Goal: Task Accomplishment & Management: Use online tool/utility

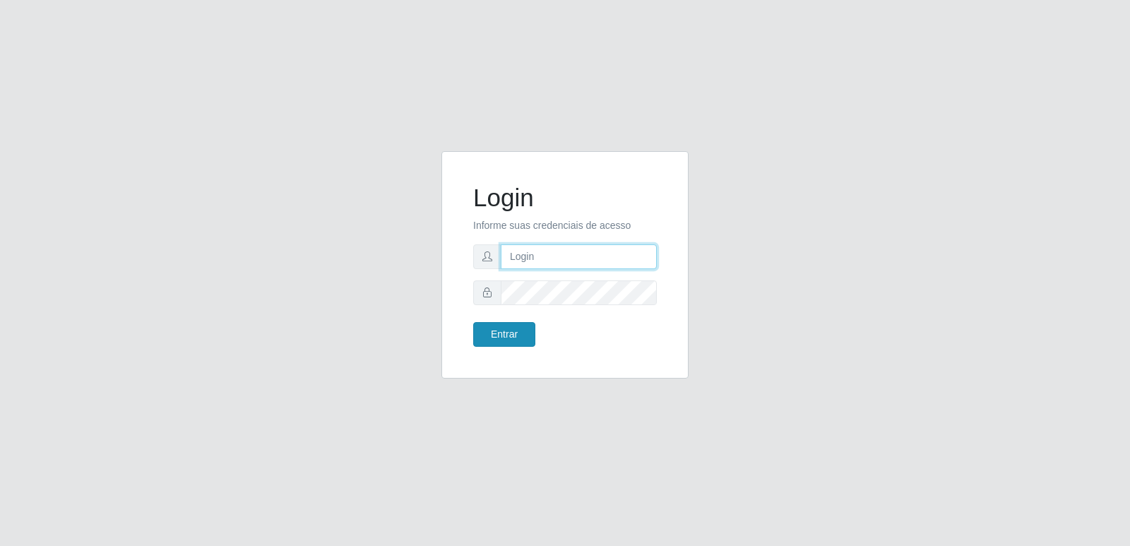
type input "[PERSON_NAME][EMAIL_ADDRESS][DOMAIN_NAME]"
click at [506, 339] on button "Entrar" at bounding box center [504, 334] width 62 height 25
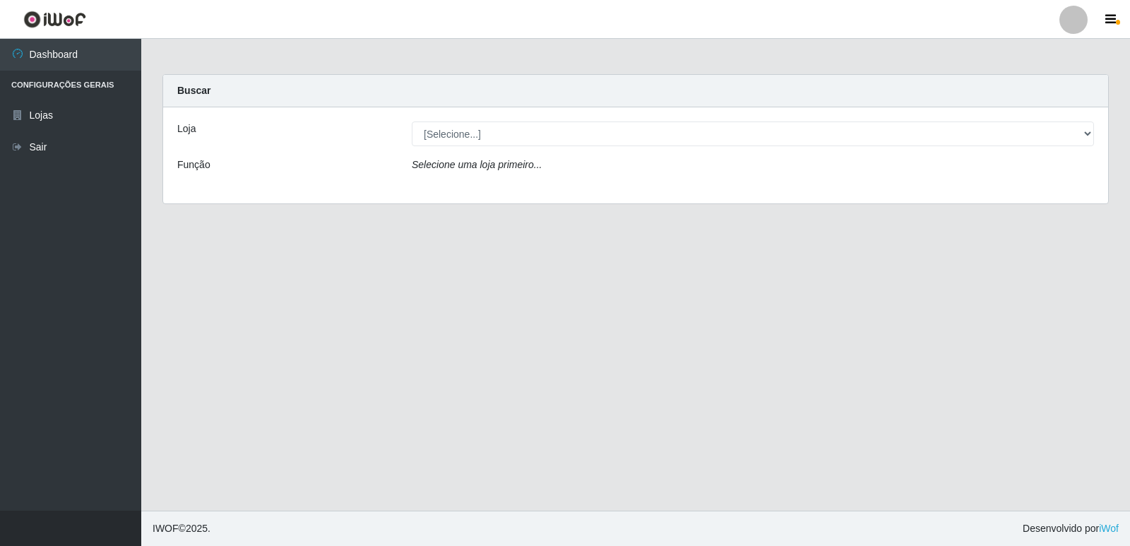
drag, startPoint x: 466, startPoint y: 148, endPoint x: 471, endPoint y: 141, distance: 8.0
click at [470, 143] on div "Loja [Selecione...] Hiper Queiroz - [GEOGRAPHIC_DATA] Queiroz [GEOGRAPHIC_DATA]…" at bounding box center [635, 155] width 945 height 96
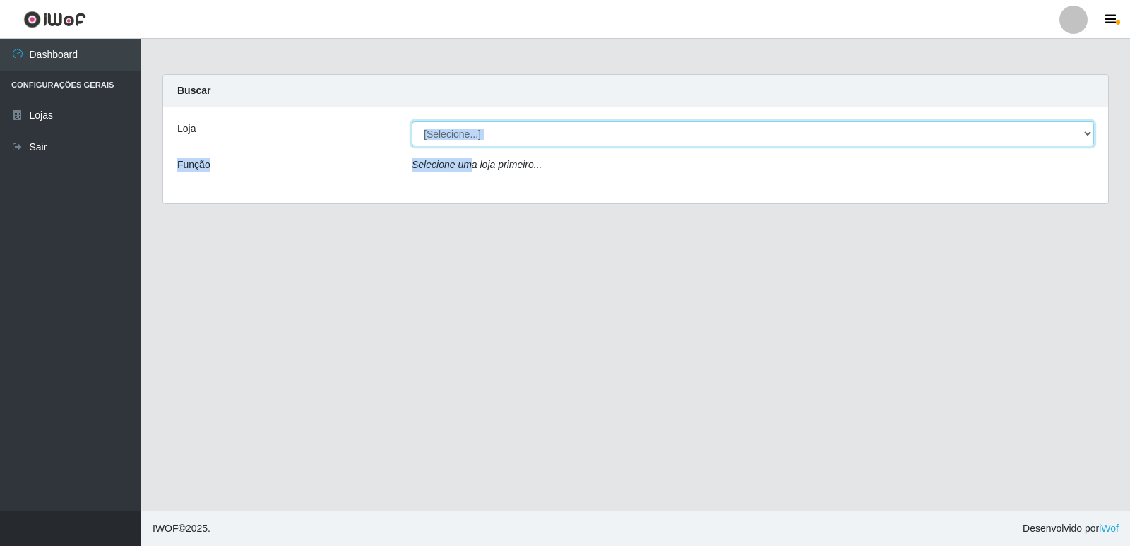
click at [474, 138] on select "[Selecione...] Hiper Queiroz - [GEOGRAPHIC_DATA] [GEOGRAPHIC_DATA] [GEOGRAPHIC_…" at bounding box center [753, 133] width 682 height 25
select select "516"
click at [412, 121] on select "[Selecione...] Hiper Queiroz - [GEOGRAPHIC_DATA] [GEOGRAPHIC_DATA] [GEOGRAPHIC_…" at bounding box center [753, 133] width 682 height 25
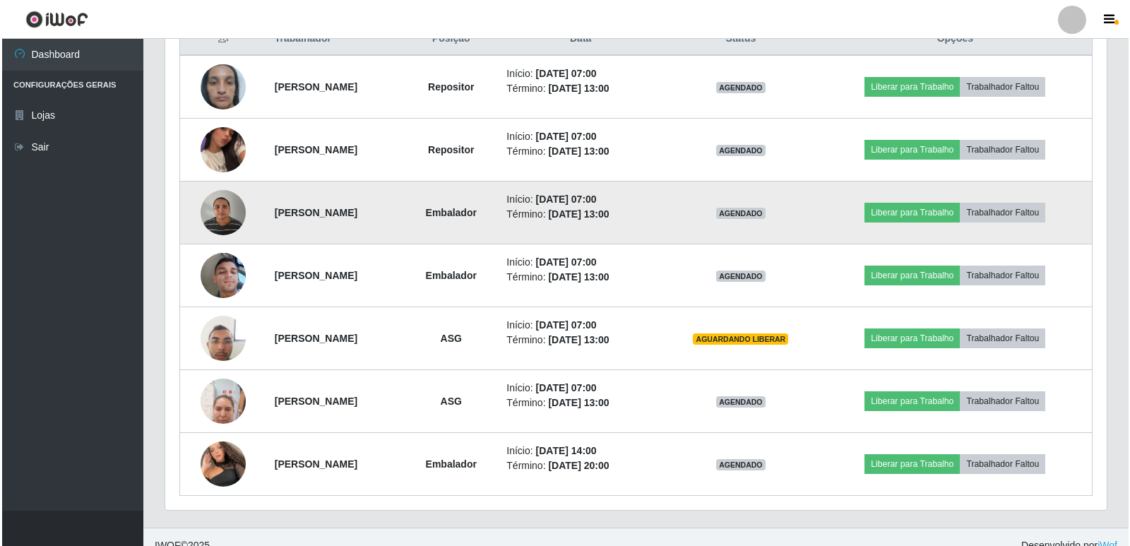
scroll to position [565, 0]
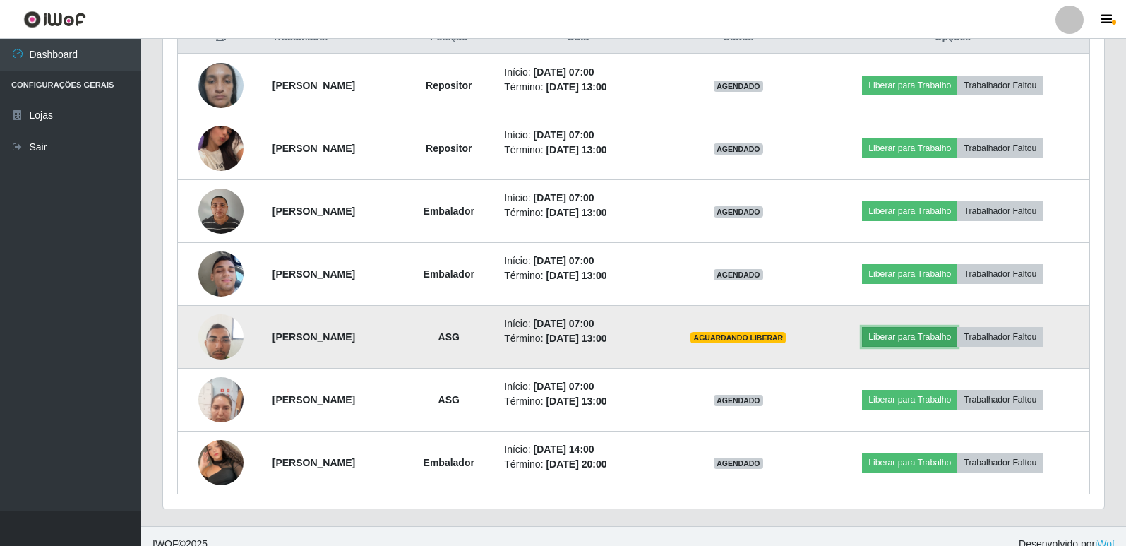
click at [923, 336] on button "Liberar para Trabalho" at bounding box center [909, 337] width 95 height 20
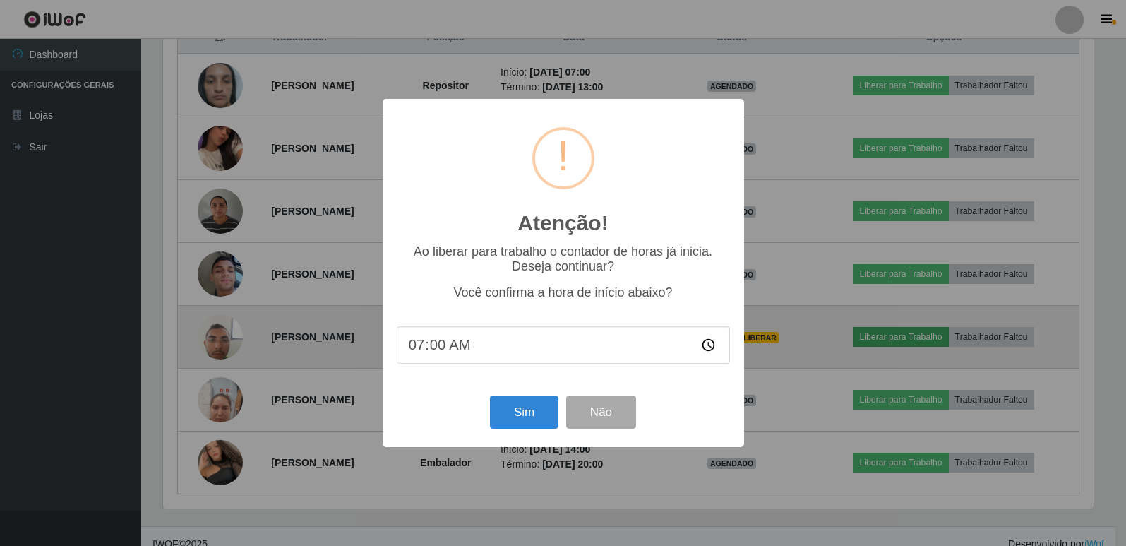
scroll to position [293, 934]
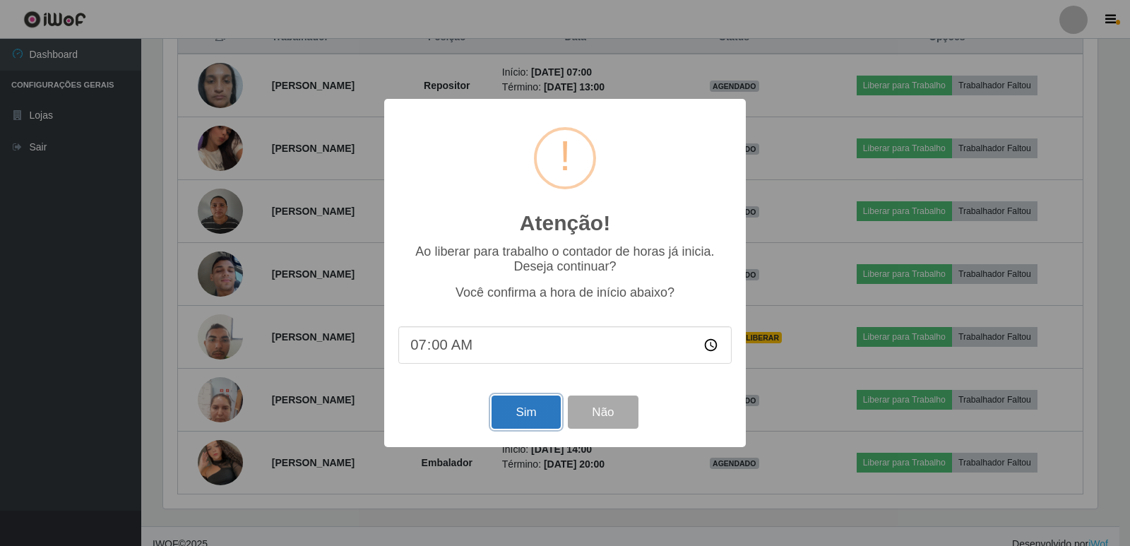
click at [515, 419] on button "Sim" at bounding box center [525, 411] width 68 height 33
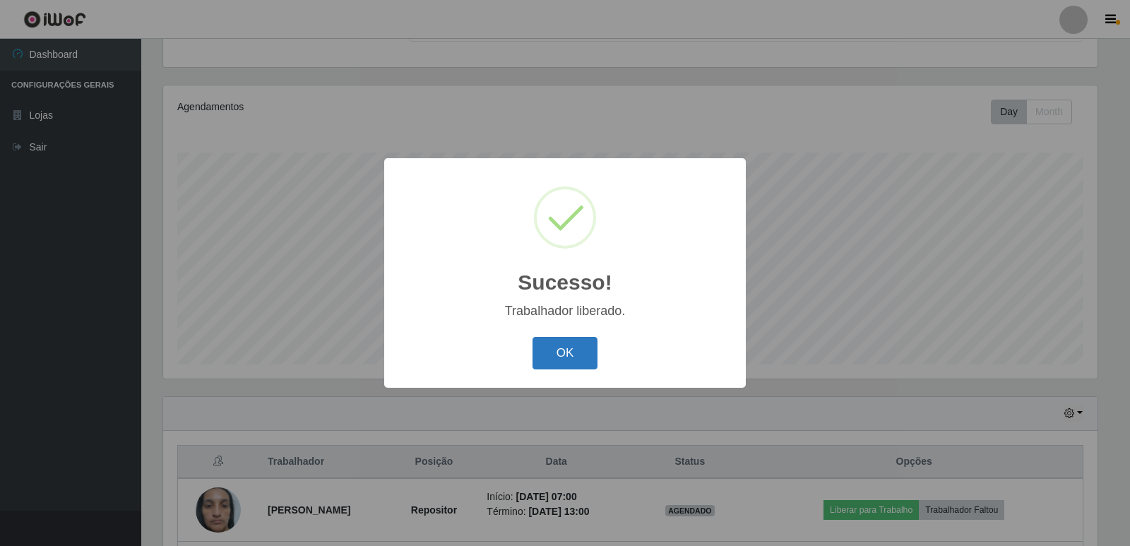
click at [592, 357] on button "OK" at bounding box center [565, 353] width 66 height 33
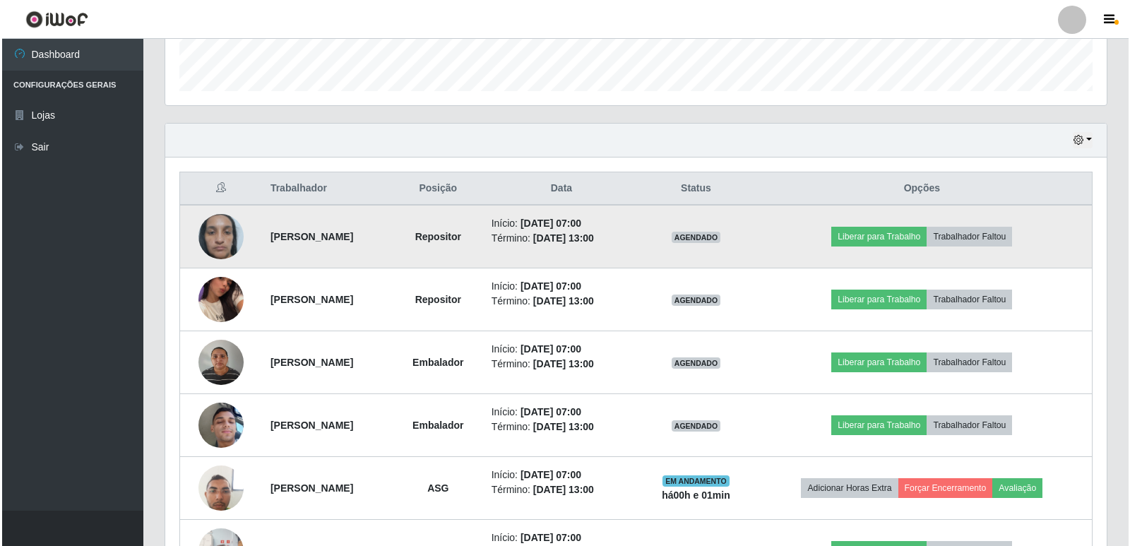
scroll to position [494, 0]
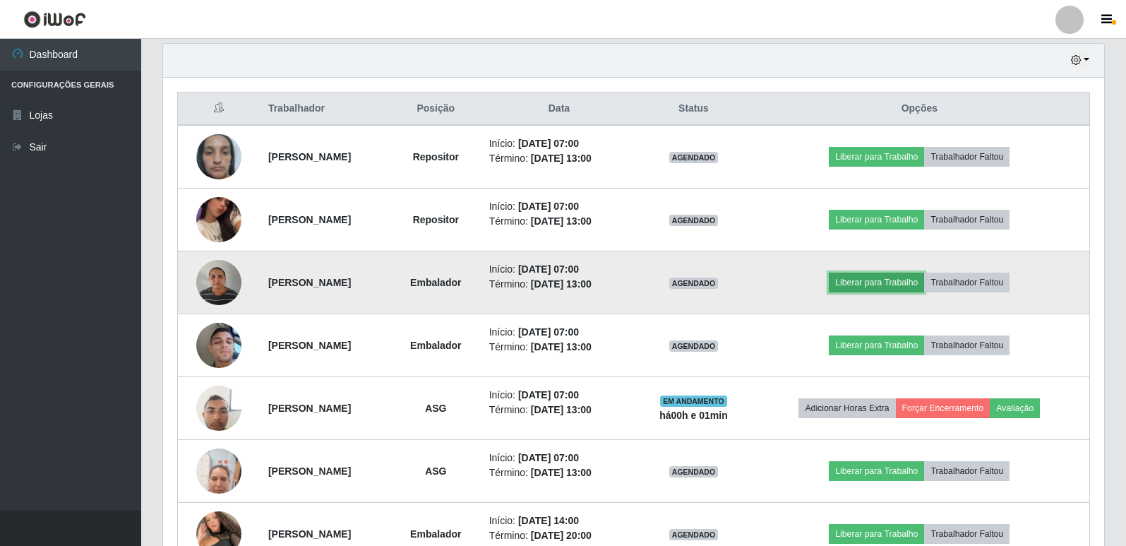
click at [907, 277] on button "Liberar para Trabalho" at bounding box center [876, 283] width 95 height 20
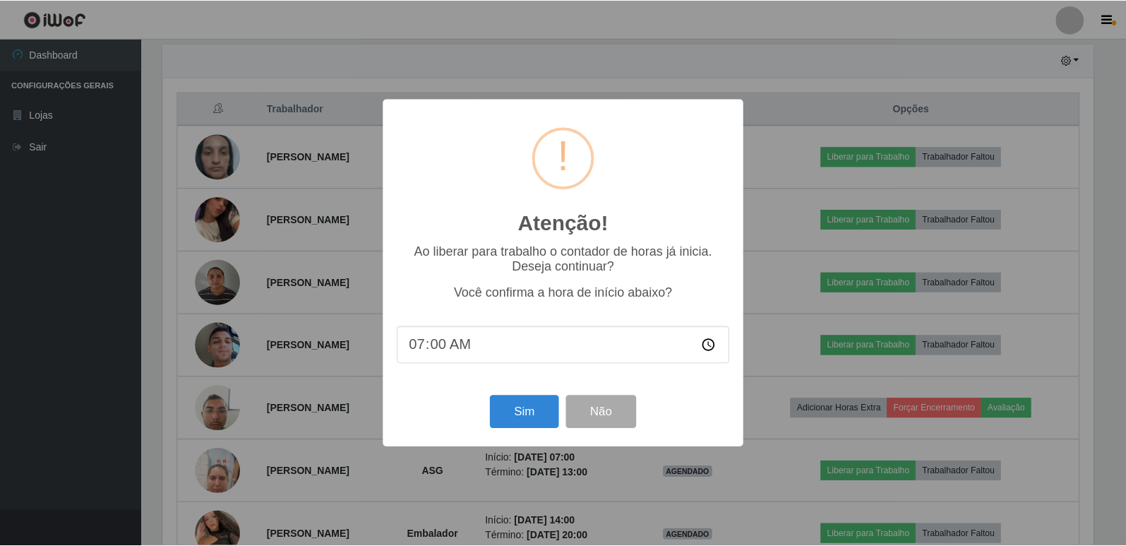
scroll to position [293, 934]
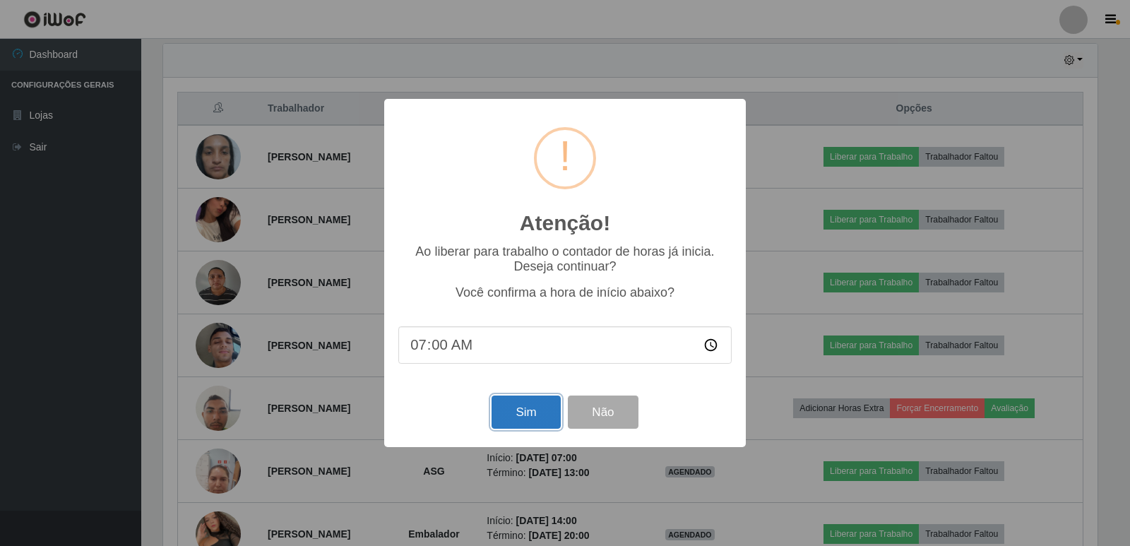
click at [546, 422] on button "Sim" at bounding box center [525, 411] width 68 height 33
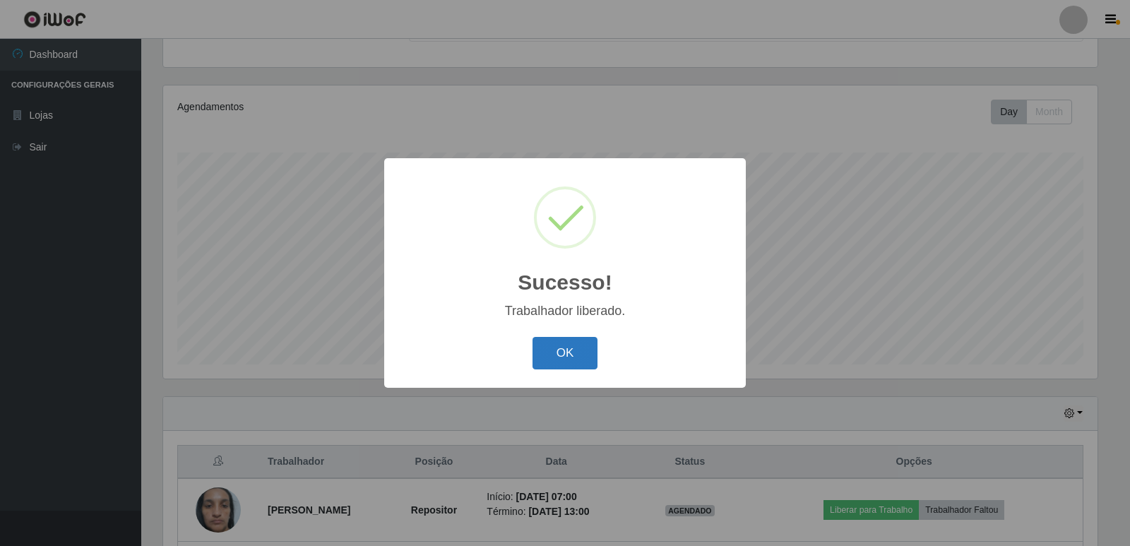
click at [565, 362] on button "OK" at bounding box center [565, 353] width 66 height 33
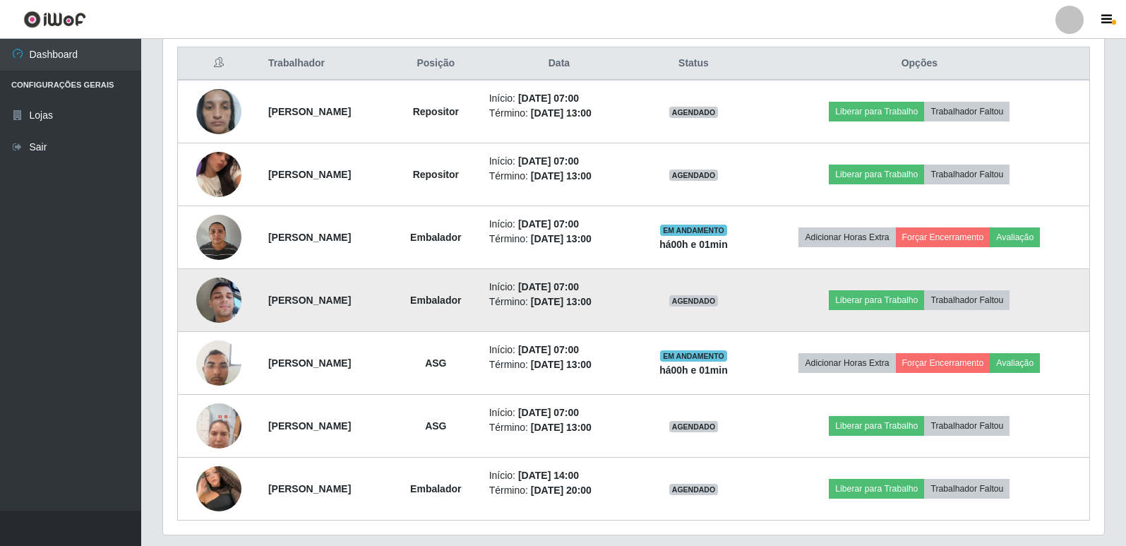
scroll to position [580, 0]
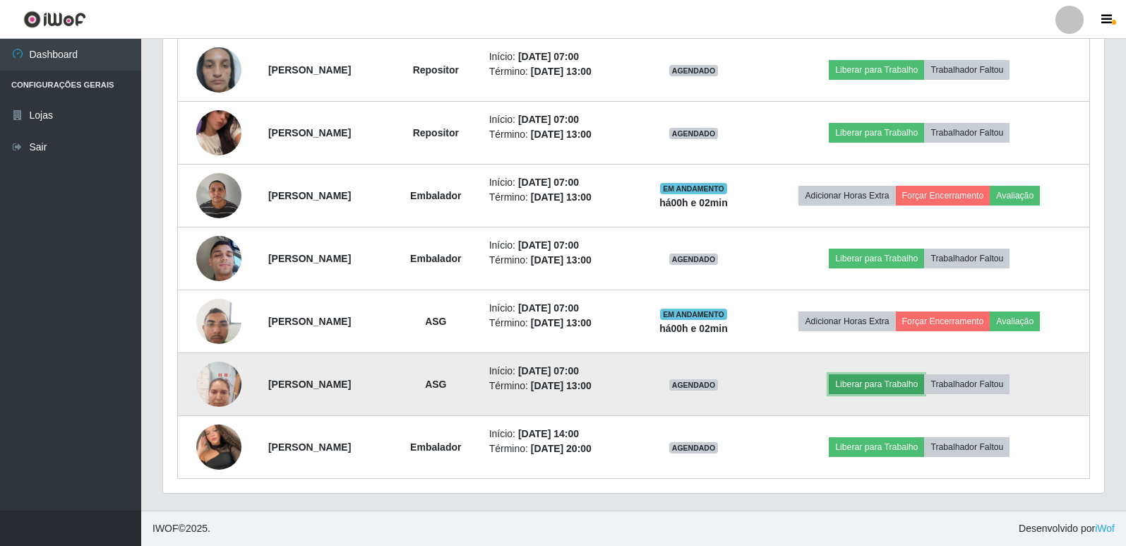
click at [878, 377] on button "Liberar para Trabalho" at bounding box center [876, 384] width 95 height 20
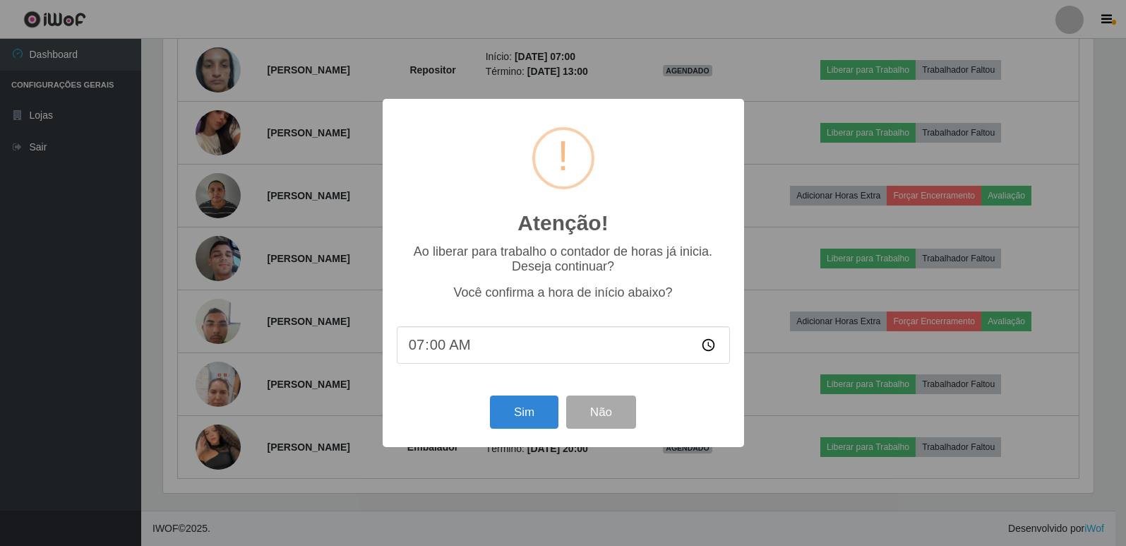
scroll to position [293, 934]
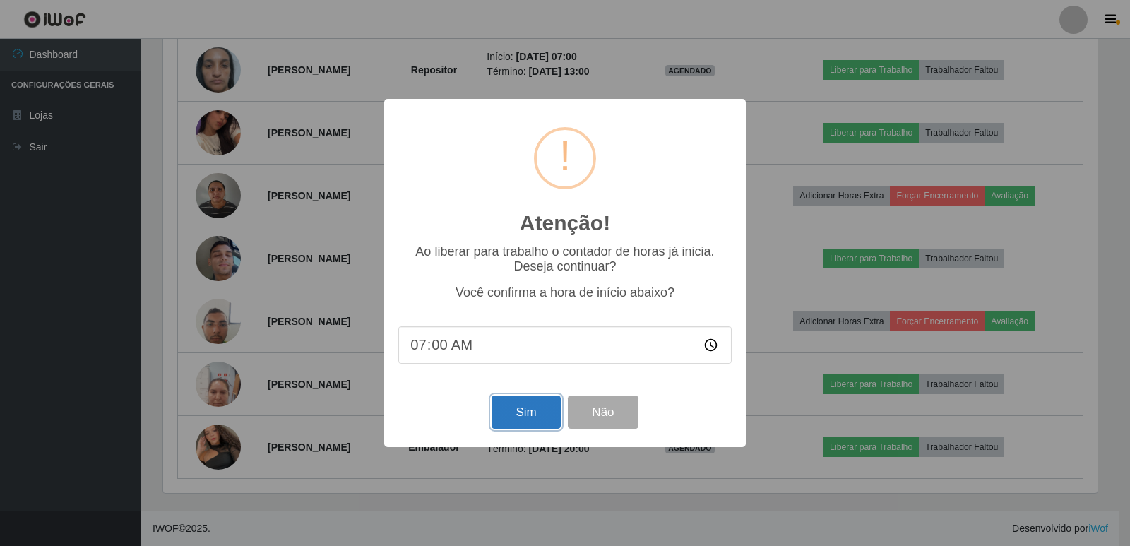
click at [520, 417] on button "Sim" at bounding box center [525, 411] width 68 height 33
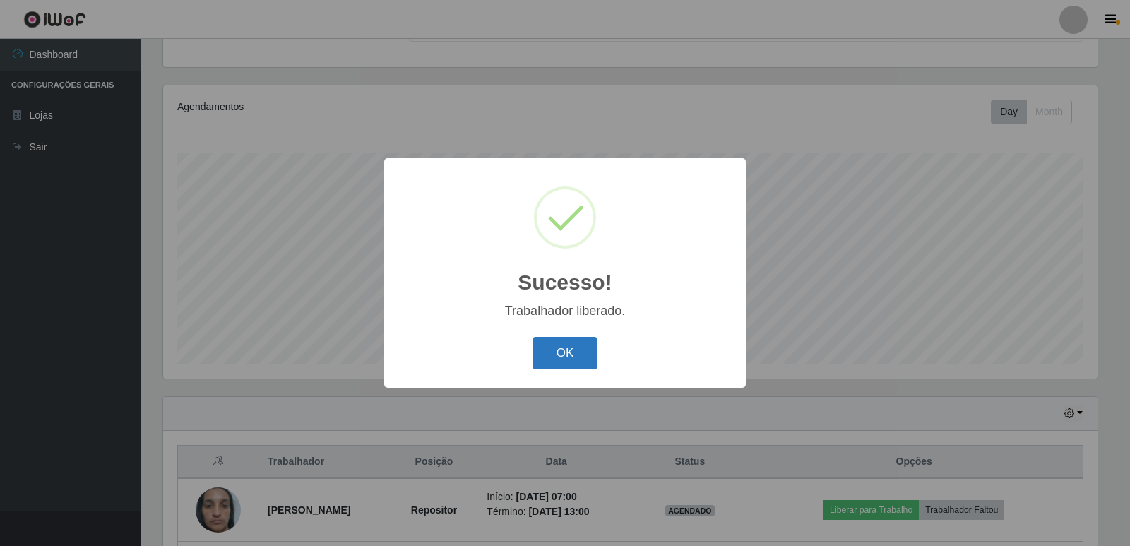
click at [570, 355] on button "OK" at bounding box center [565, 353] width 66 height 33
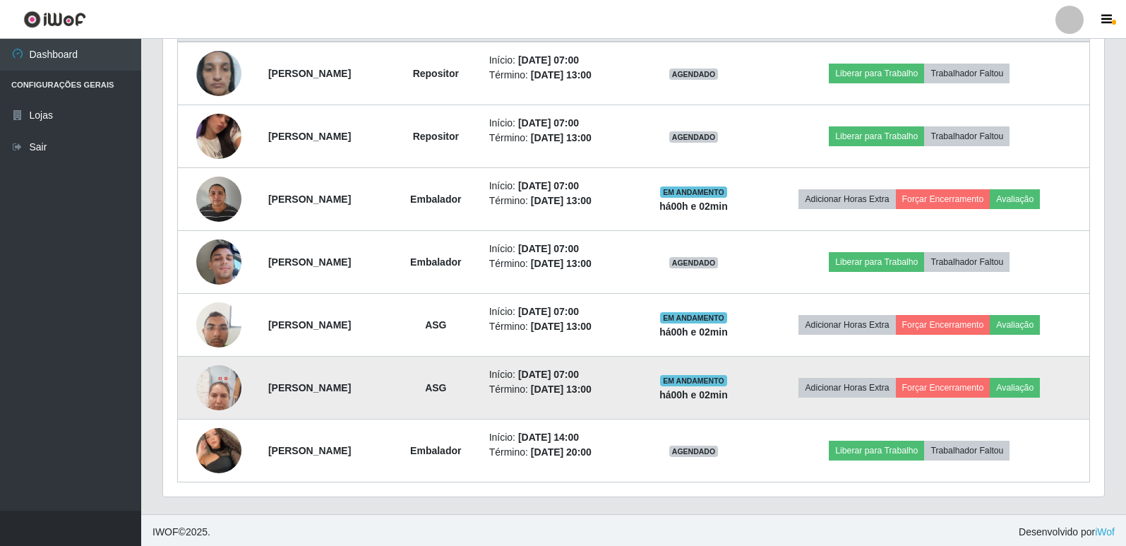
scroll to position [580, 0]
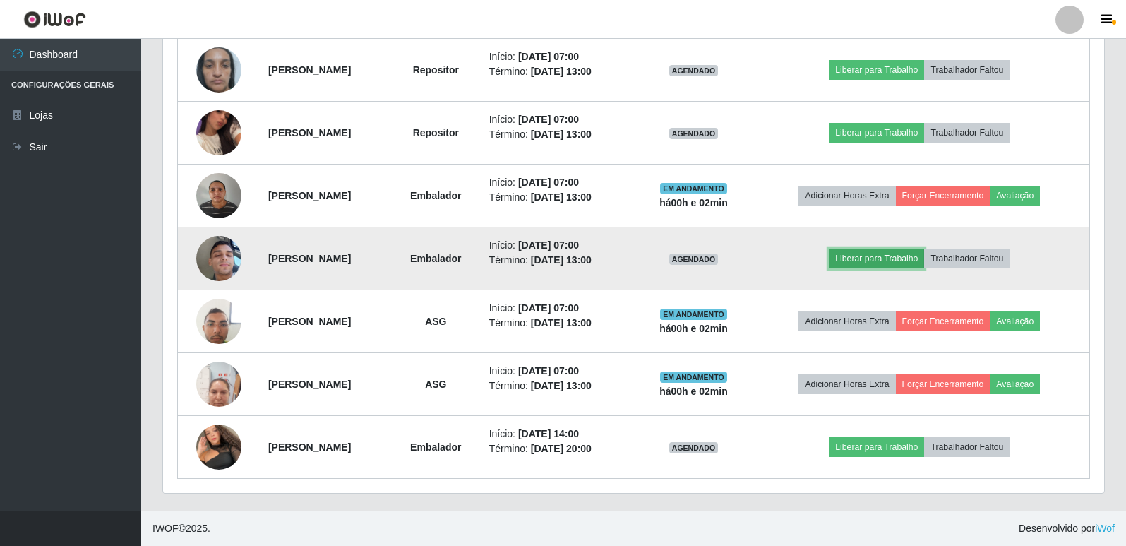
click at [885, 261] on button "Liberar para Trabalho" at bounding box center [876, 259] width 95 height 20
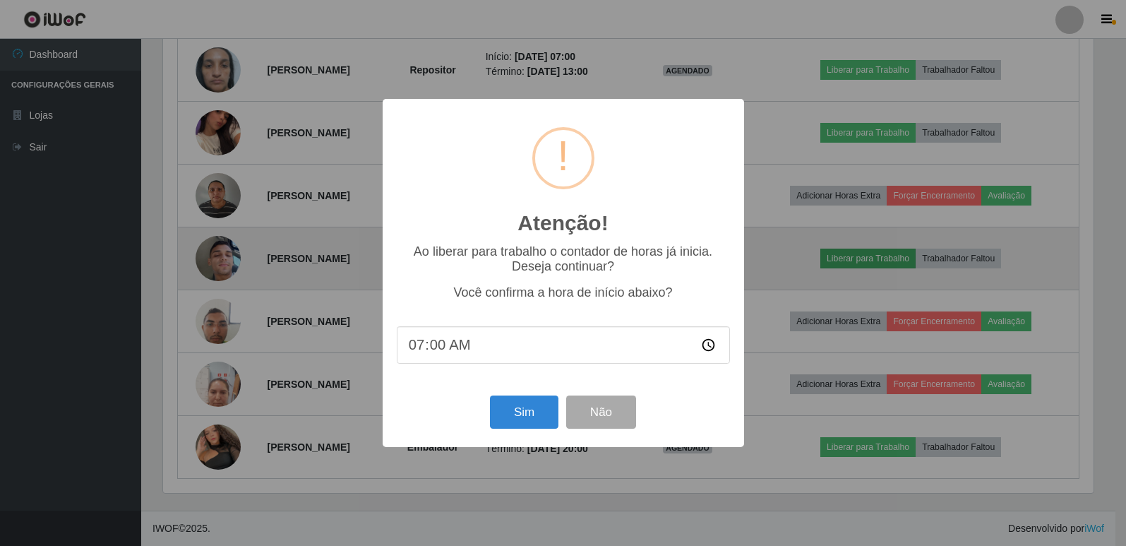
scroll to position [293, 934]
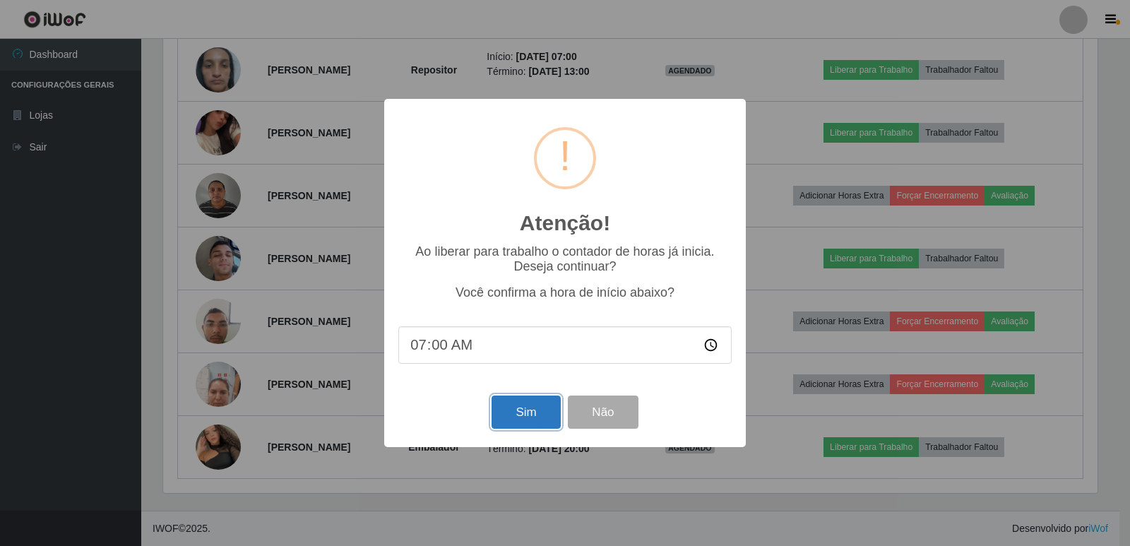
click at [515, 421] on button "Sim" at bounding box center [525, 411] width 68 height 33
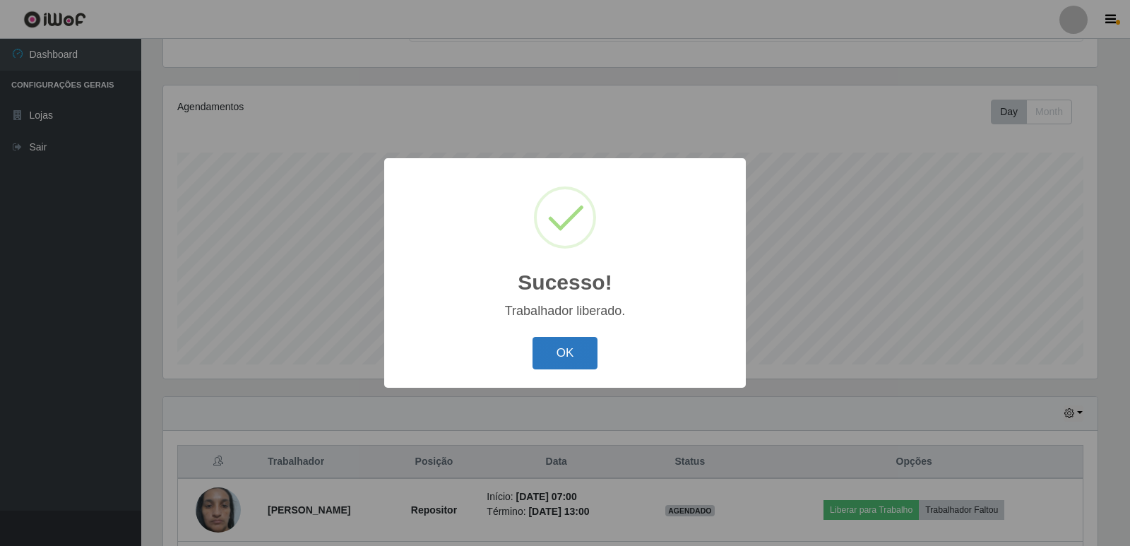
click at [551, 354] on button "OK" at bounding box center [565, 353] width 66 height 33
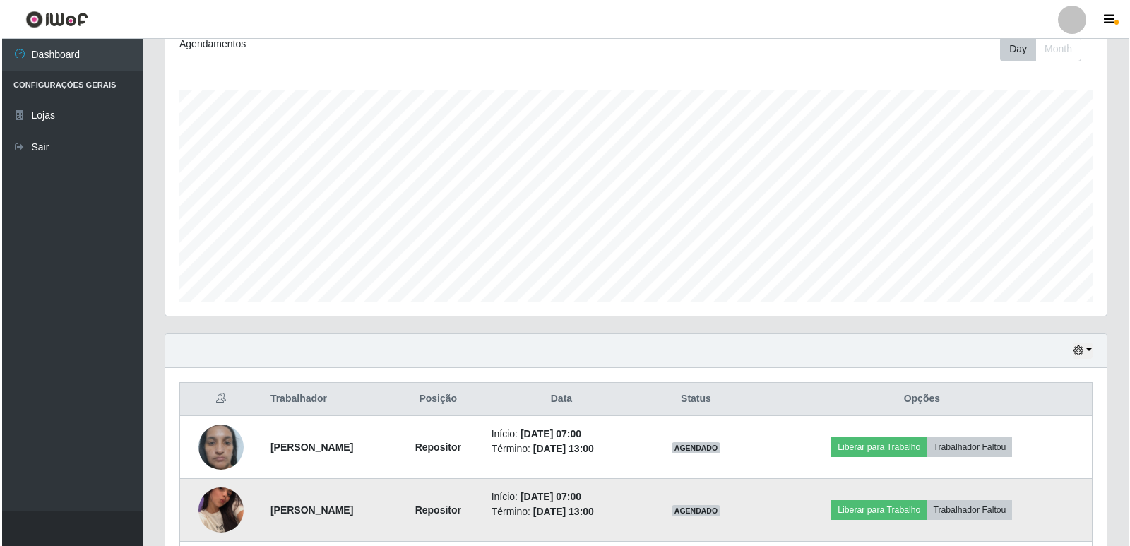
scroll to position [352, 0]
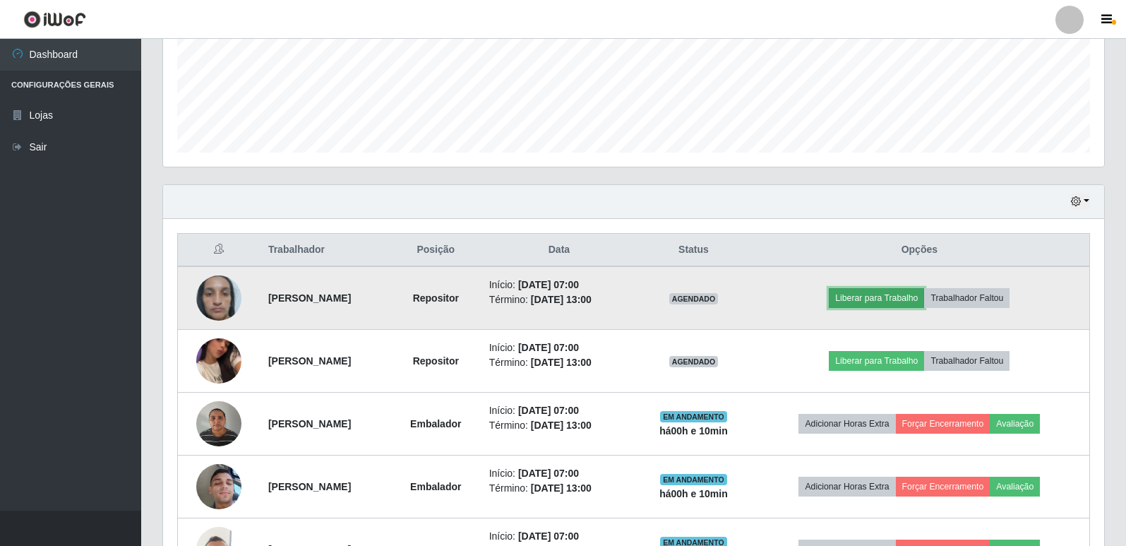
click at [907, 301] on button "Liberar para Trabalho" at bounding box center [876, 298] width 95 height 20
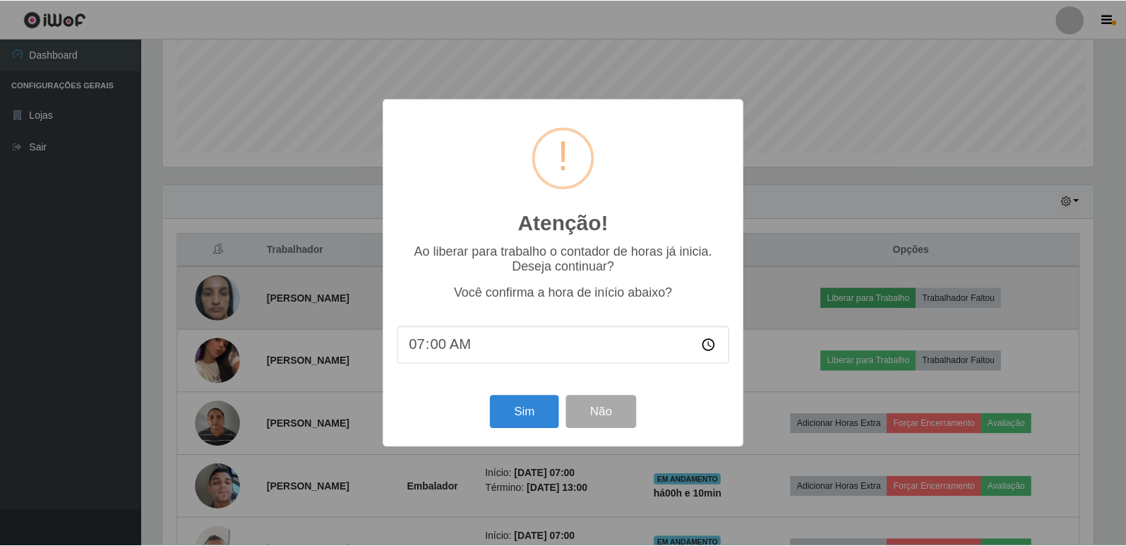
scroll to position [293, 934]
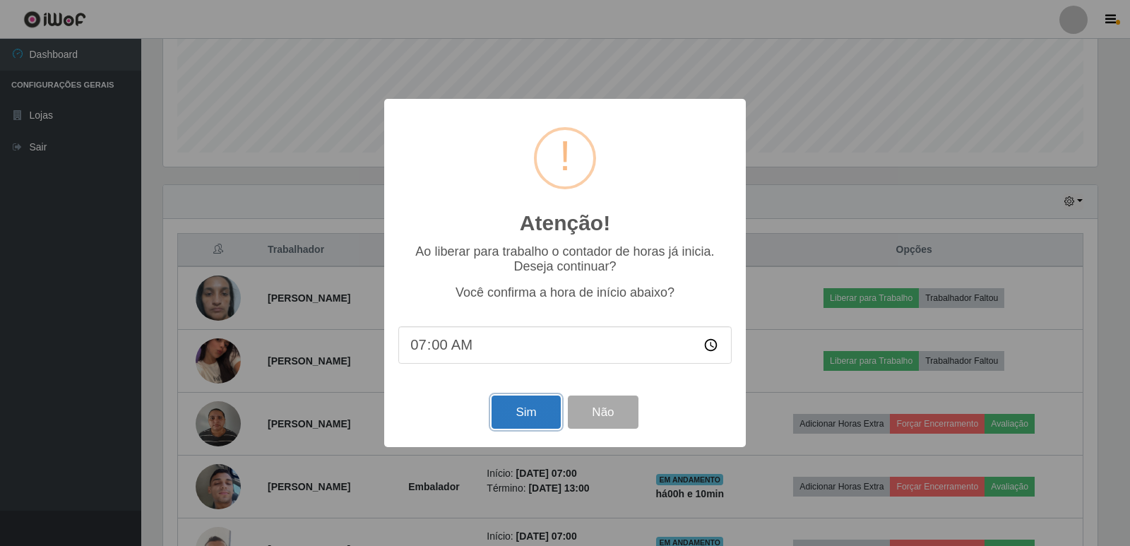
click at [537, 422] on button "Sim" at bounding box center [525, 411] width 68 height 33
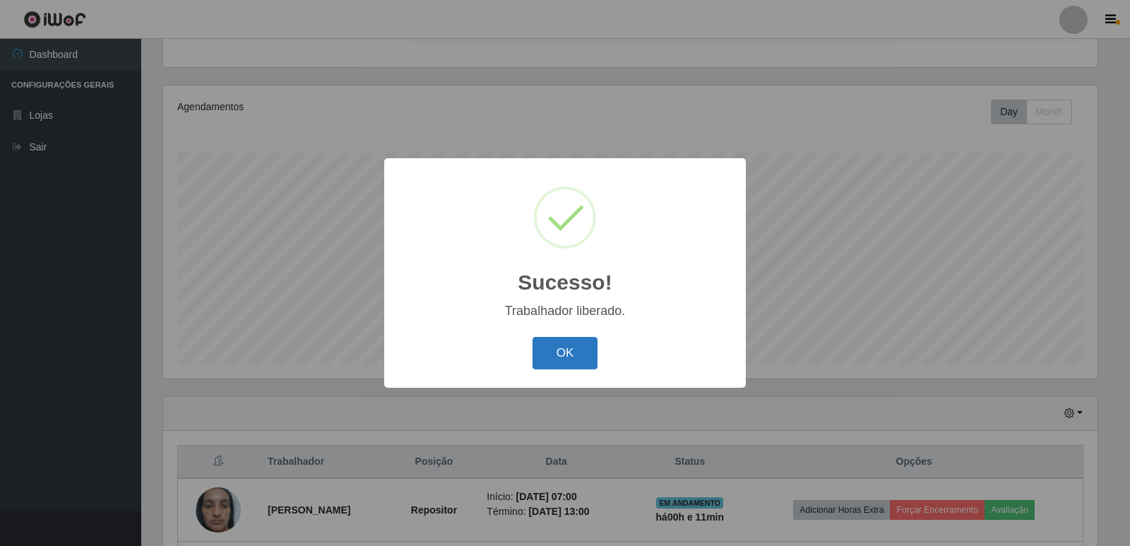
click at [561, 352] on button "OK" at bounding box center [565, 353] width 66 height 33
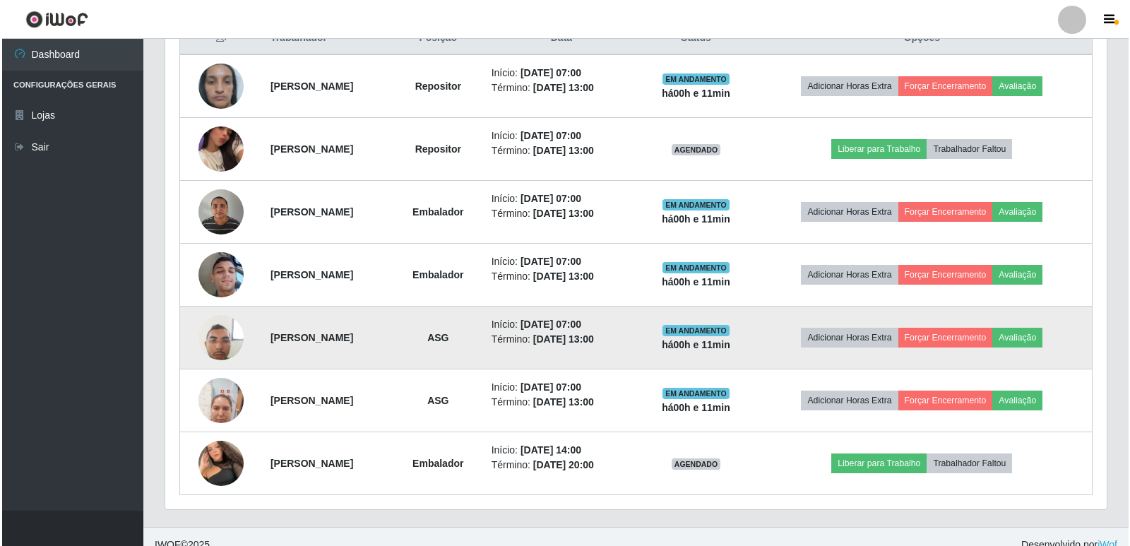
scroll to position [494, 0]
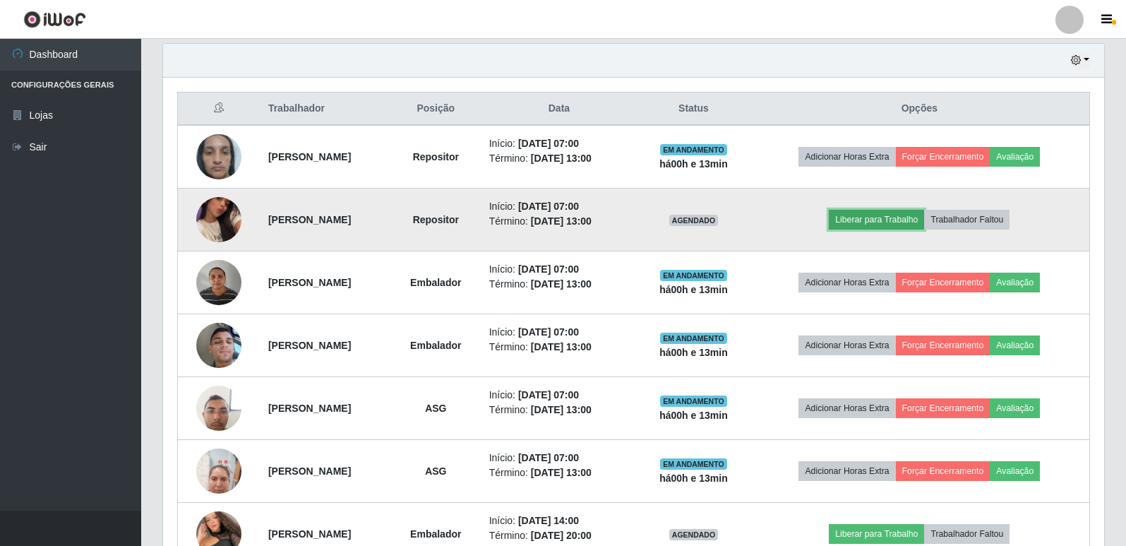
click at [904, 222] on button "Liberar para Trabalho" at bounding box center [876, 220] width 95 height 20
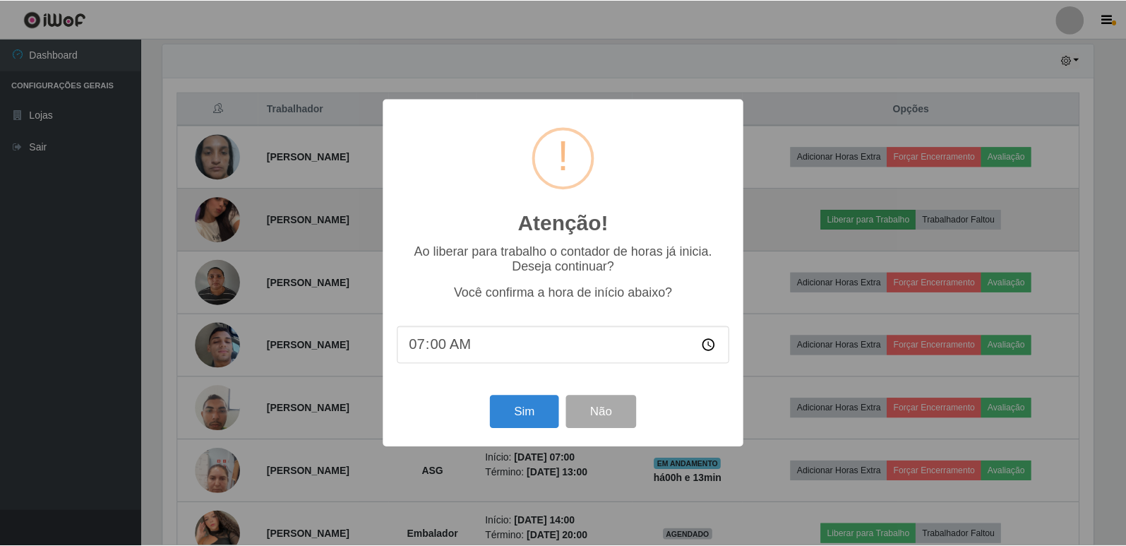
scroll to position [293, 934]
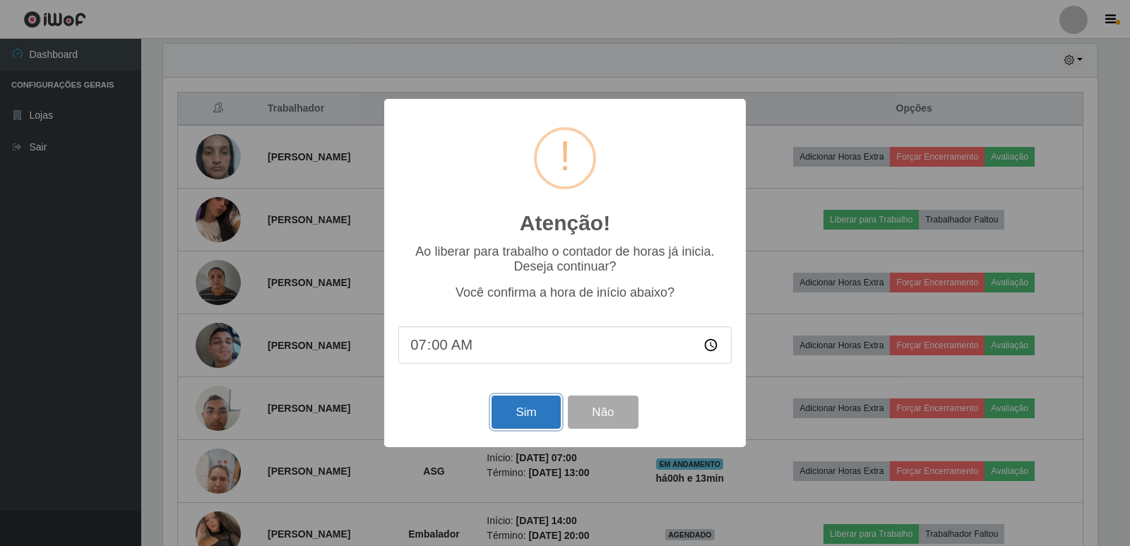
click at [530, 417] on button "Sim" at bounding box center [525, 411] width 68 height 33
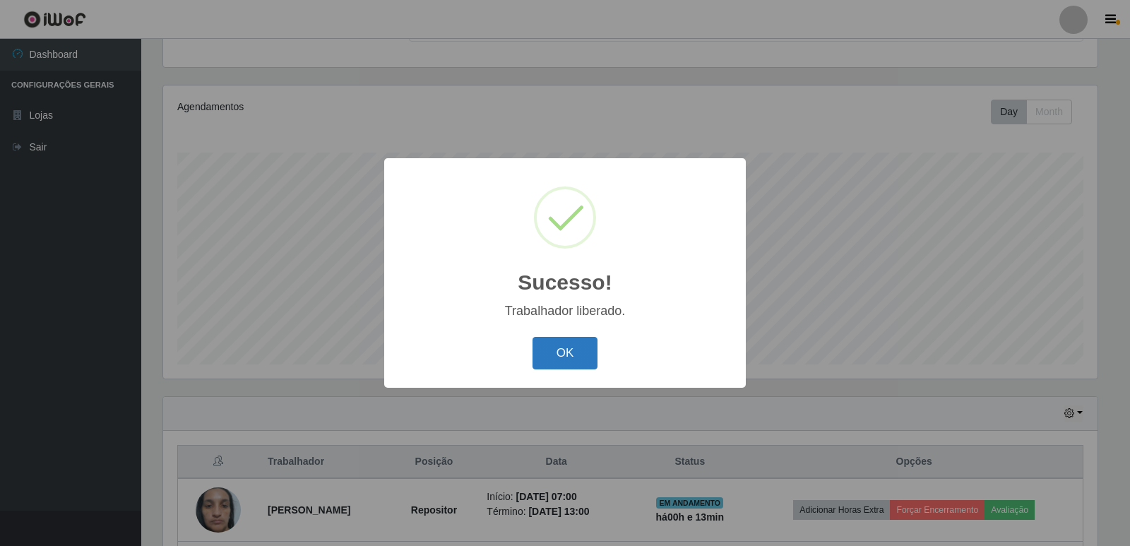
click at [574, 347] on button "OK" at bounding box center [565, 353] width 66 height 33
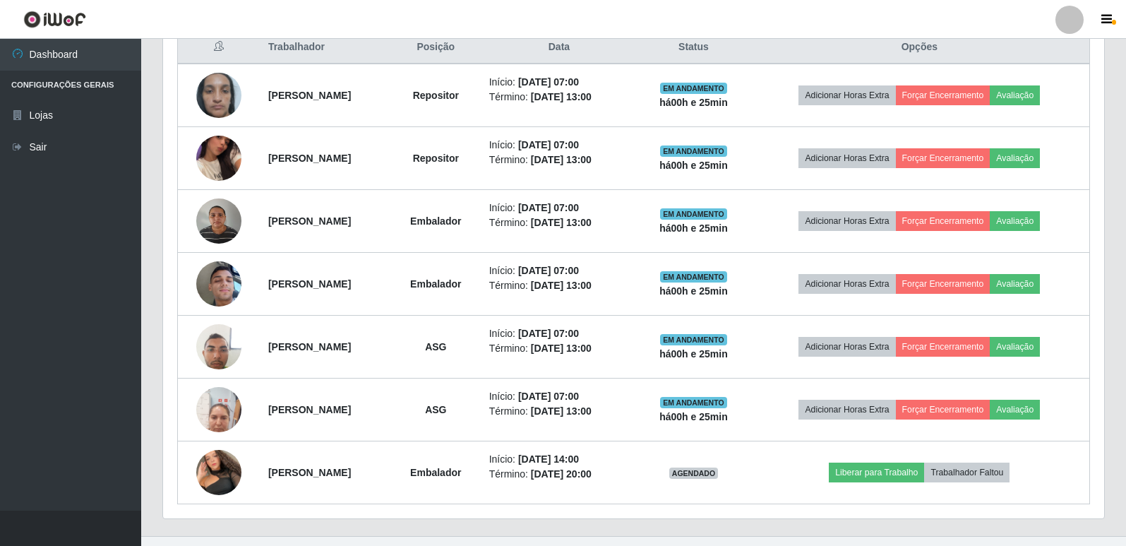
scroll to position [580, 0]
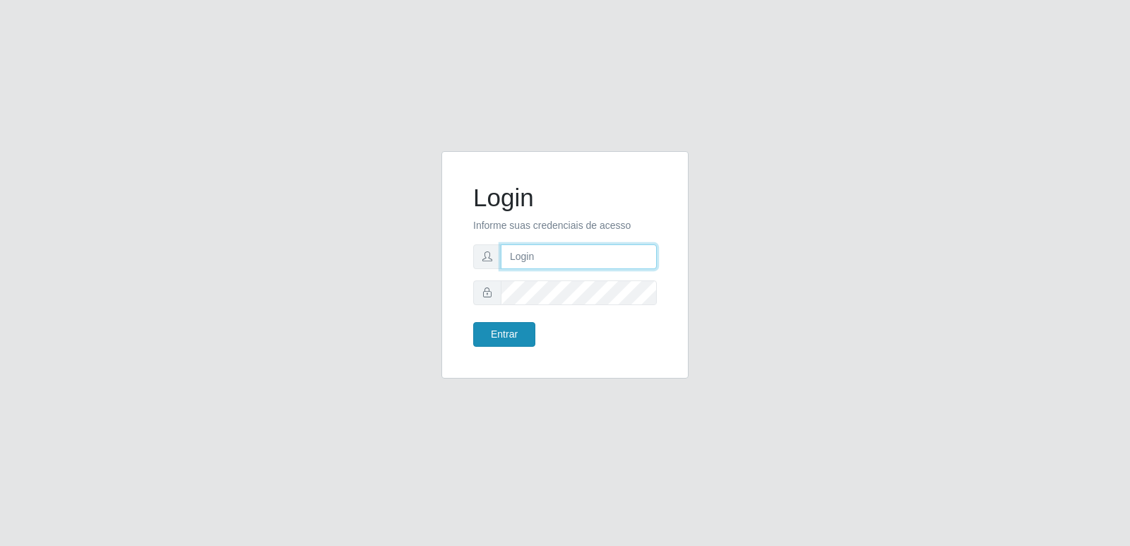
type input "[PERSON_NAME][EMAIL_ADDRESS][DOMAIN_NAME]"
click at [528, 331] on button "Entrar" at bounding box center [504, 334] width 62 height 25
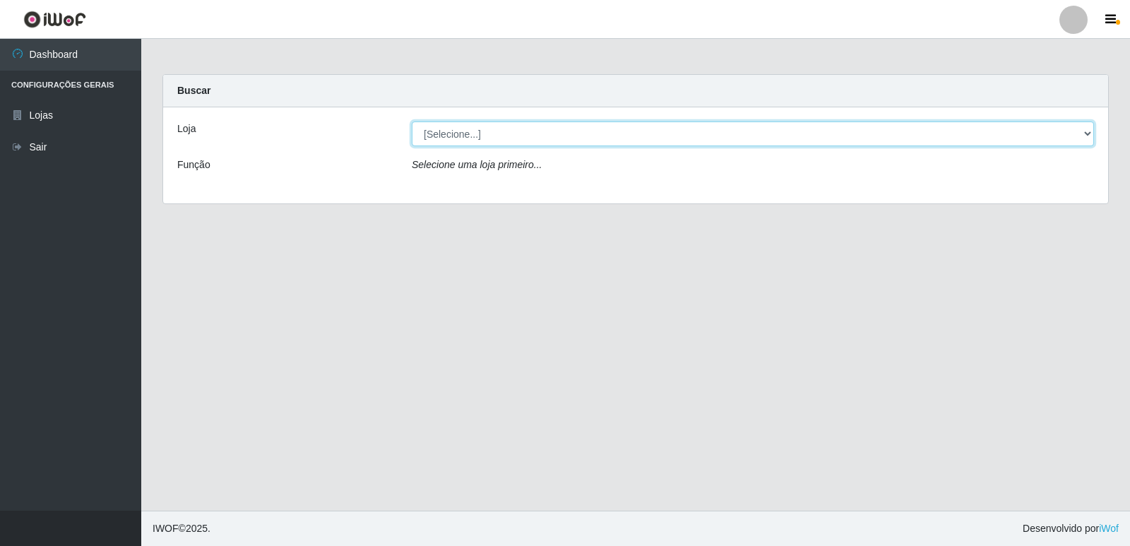
click at [506, 131] on select "[Selecione...] Hiper Queiroz - [GEOGRAPHIC_DATA] [GEOGRAPHIC_DATA] [GEOGRAPHIC_…" at bounding box center [753, 133] width 682 height 25
select select "516"
click at [412, 121] on select "[Selecione...] Hiper Queiroz - [GEOGRAPHIC_DATA] [GEOGRAPHIC_DATA] [GEOGRAPHIC_…" at bounding box center [753, 133] width 682 height 25
